Goal: Check status: Check status

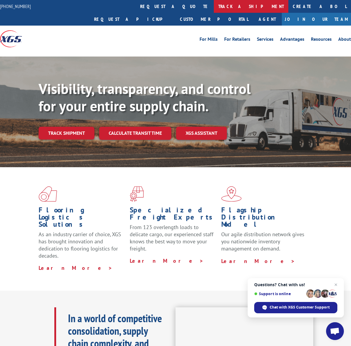
click at [214, 8] on link "track a shipment" at bounding box center [251, 6] width 75 height 13
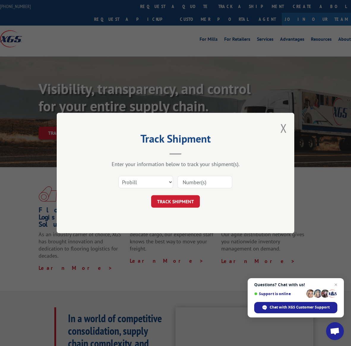
click at [193, 184] on input at bounding box center [205, 182] width 55 height 12
paste input "17605127"
type input "17605127"
click at [180, 204] on button "TRACK SHIPMENT" at bounding box center [175, 201] width 49 height 12
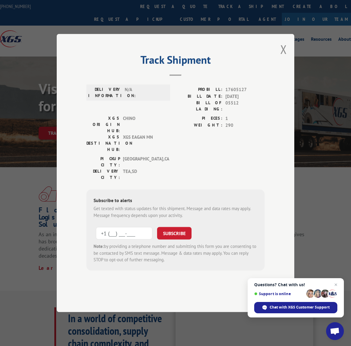
click at [127, 227] on input "+1 (___) ___-____" at bounding box center [124, 233] width 56 height 12
type input "[PHONE_NUMBER]"
click at [171, 227] on button "SUBSCRIBE" at bounding box center [174, 233] width 34 height 12
